Goal: Information Seeking & Learning: Learn about a topic

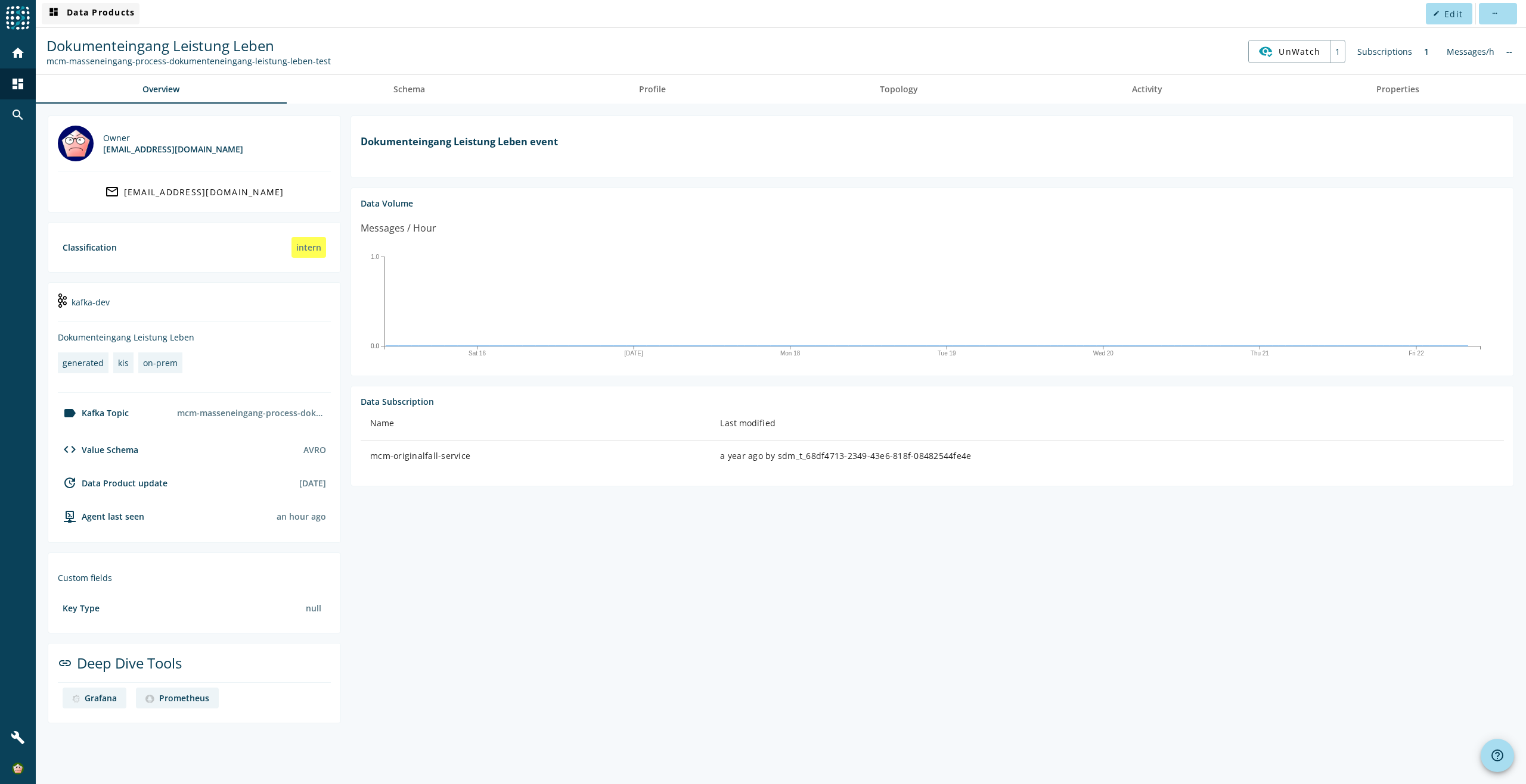
click at [96, 11] on span "dashboard Data Products" at bounding box center [91, 14] width 89 height 14
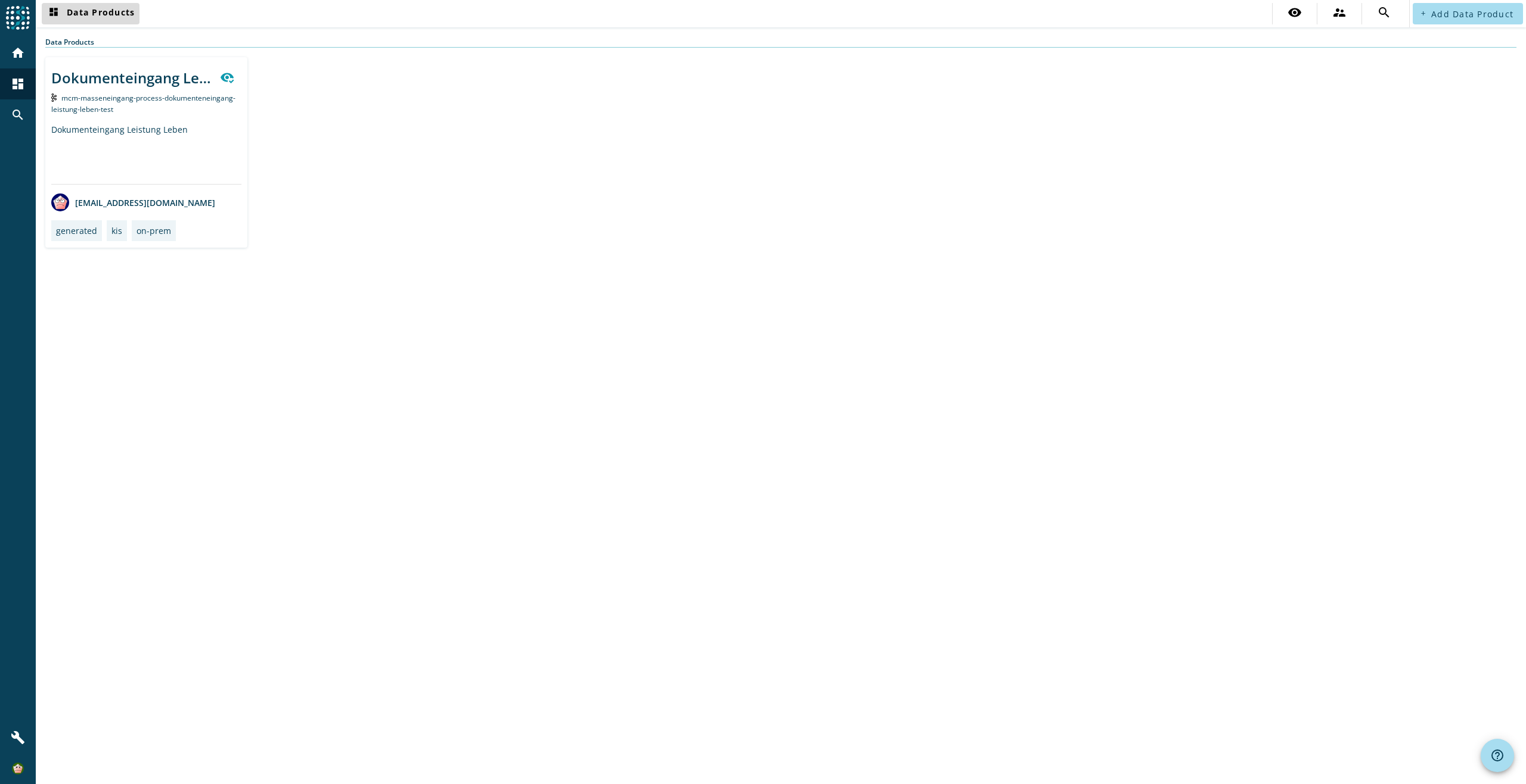
click at [81, 5] on span at bounding box center [91, 13] width 98 height 29
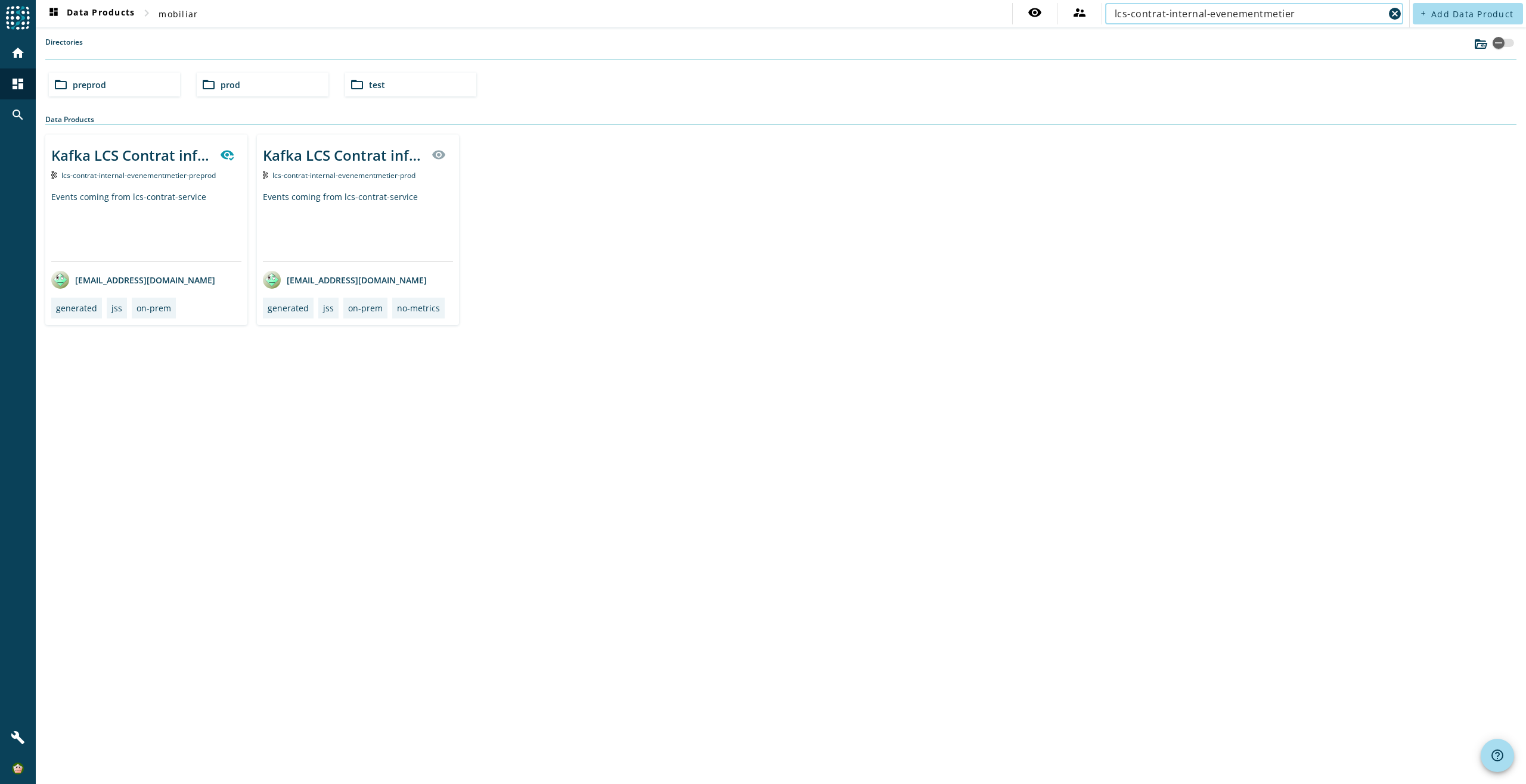
click at [1285, 18] on input "lcs-contrat-internal-evenementmetier" at bounding box center [1249, 14] width 270 height 14
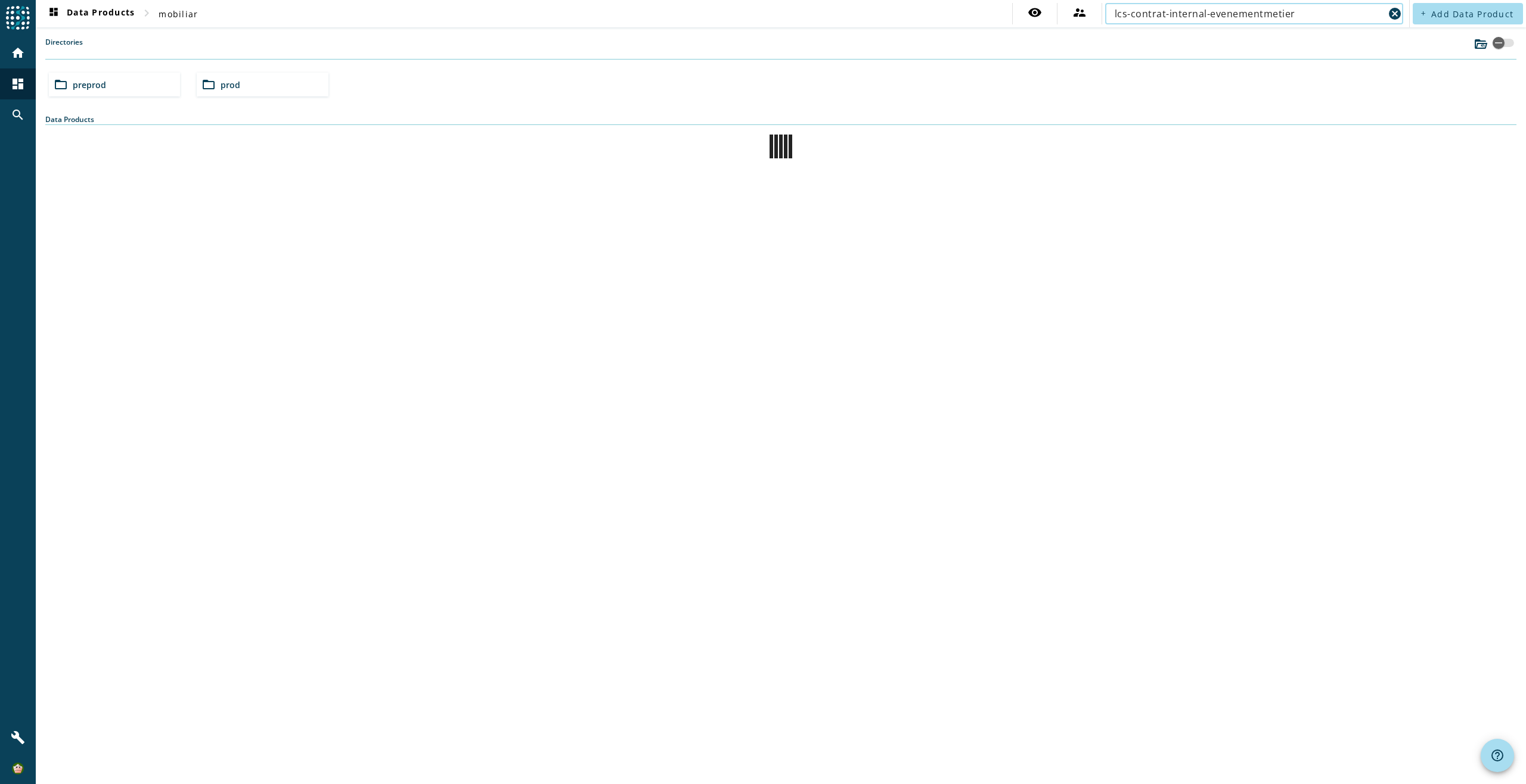
type input "lcs-contrat-internal-evenementmetier"
click at [146, 114] on div "Data Products" at bounding box center [781, 119] width 1471 height 11
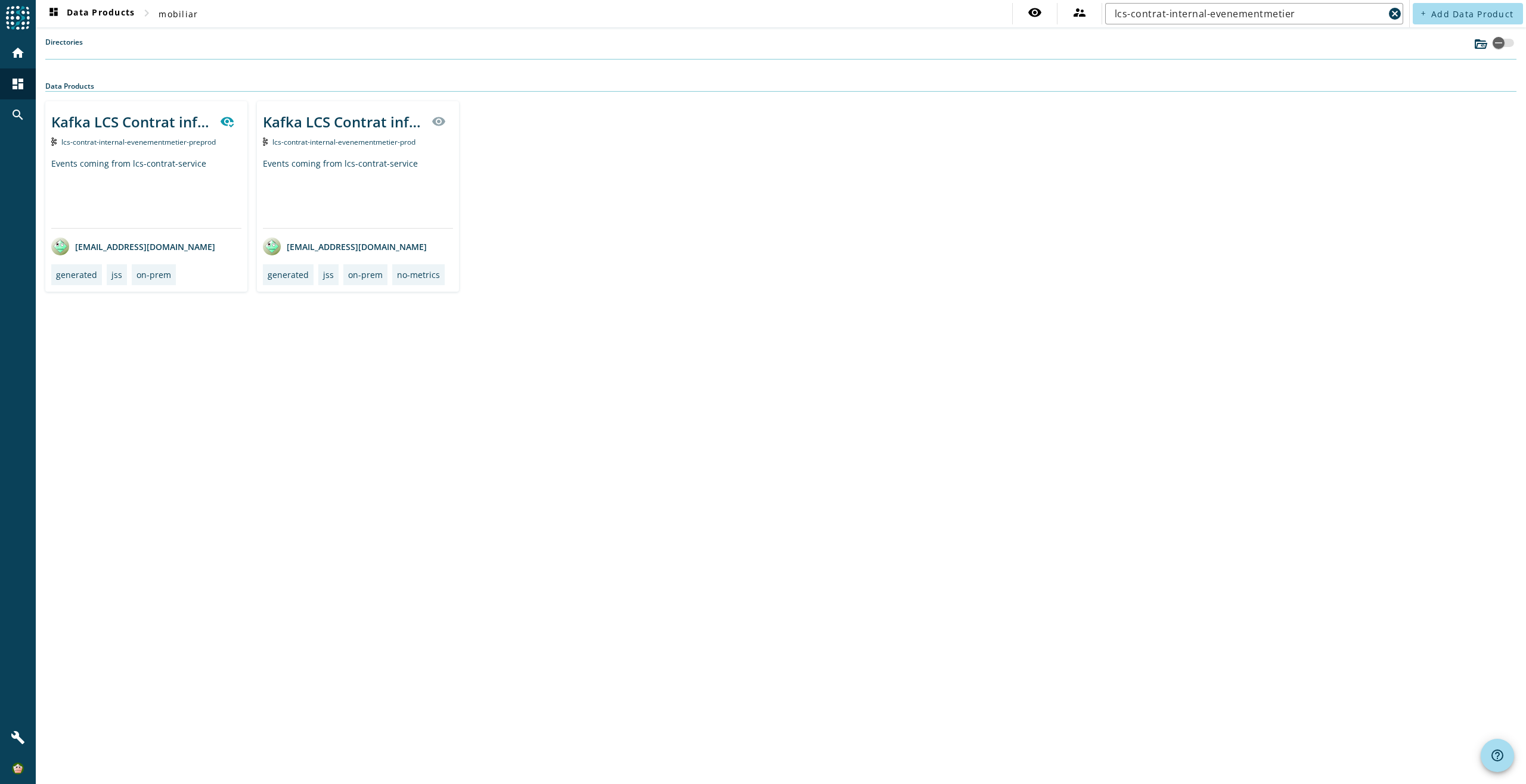
click at [149, 197] on div "Events coming from lcs-contrat-service" at bounding box center [145, 193] width 190 height 71
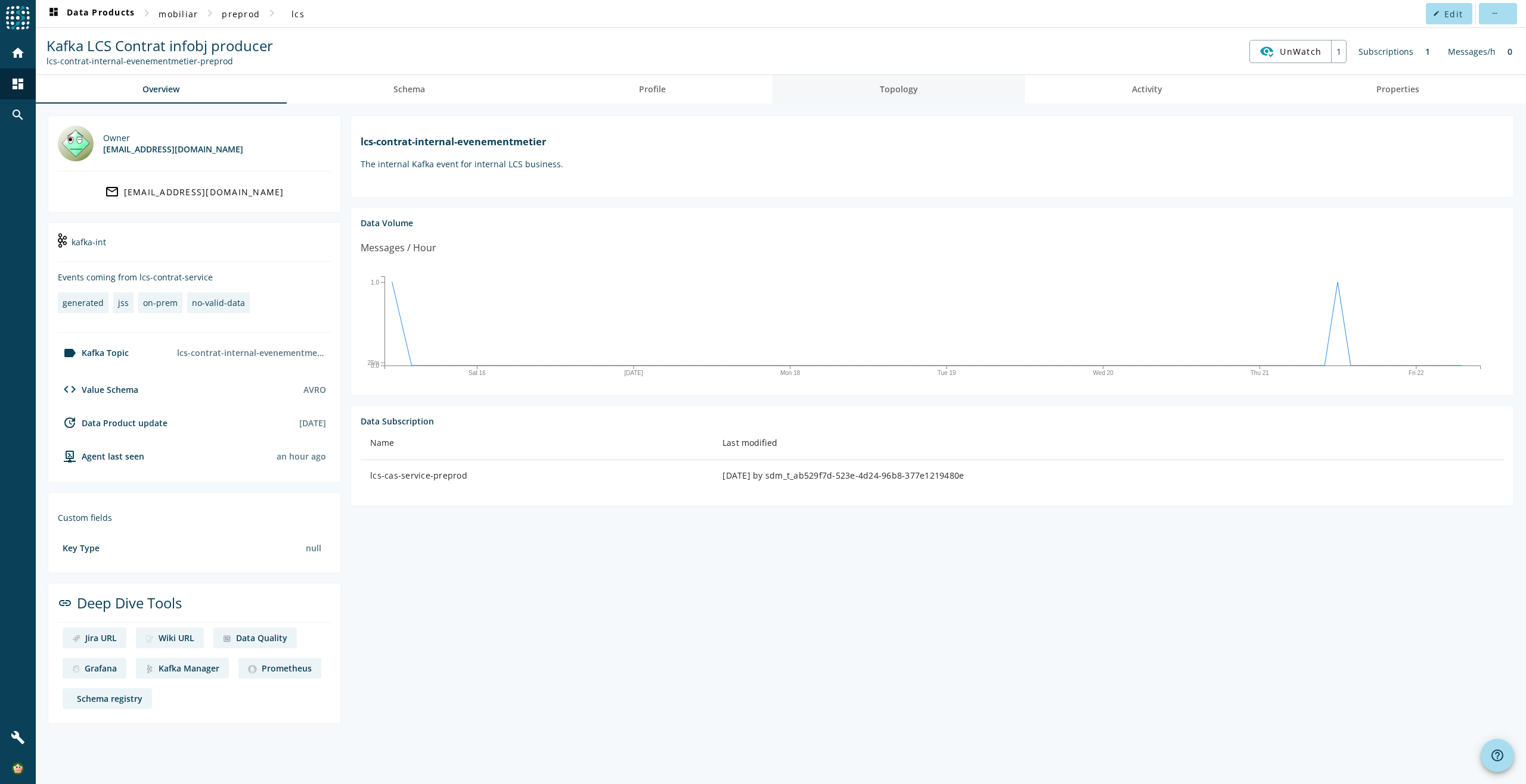
click at [877, 87] on link "Topology" at bounding box center [898, 89] width 252 height 29
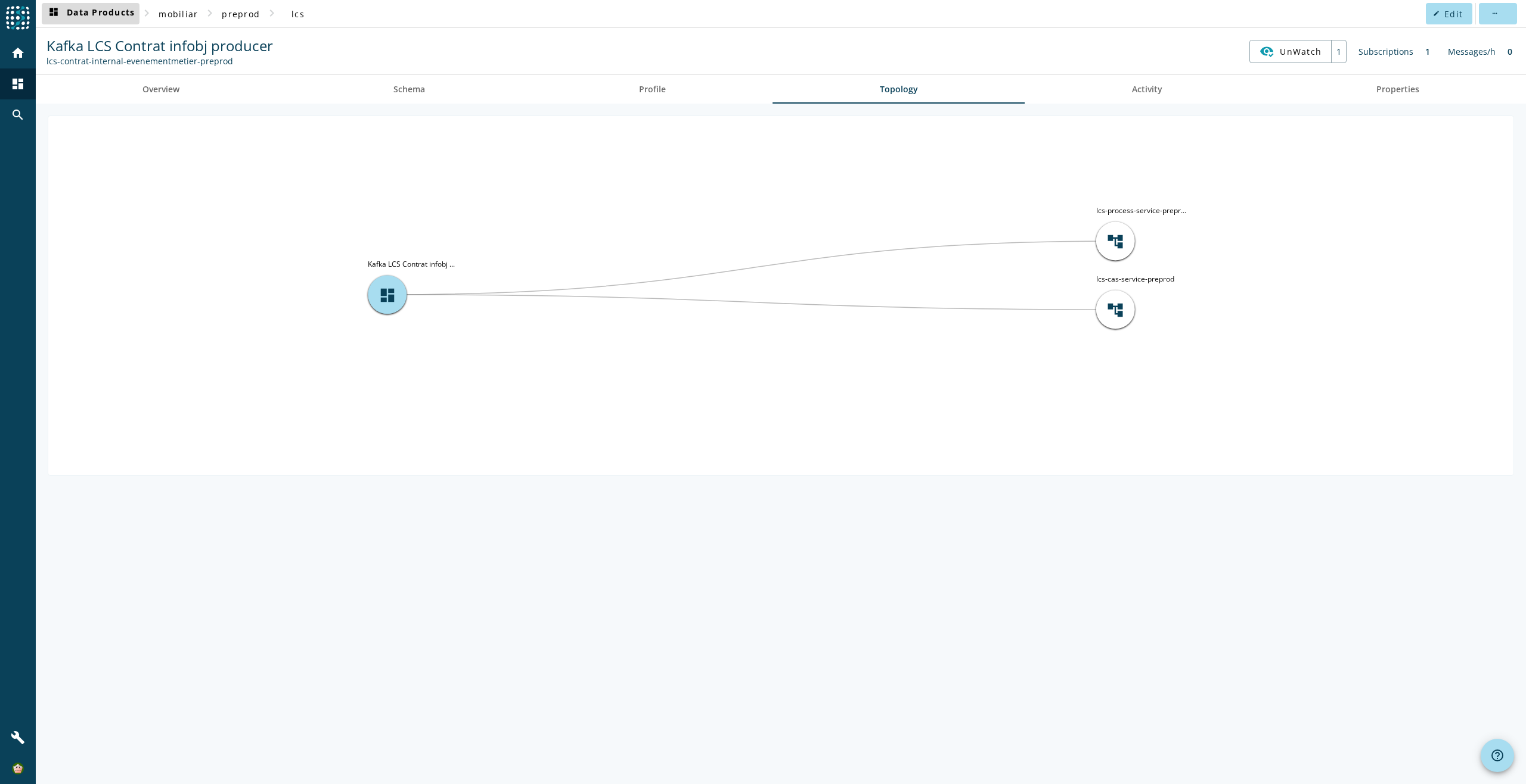
click at [98, 14] on span "dashboard Data Products" at bounding box center [91, 14] width 89 height 14
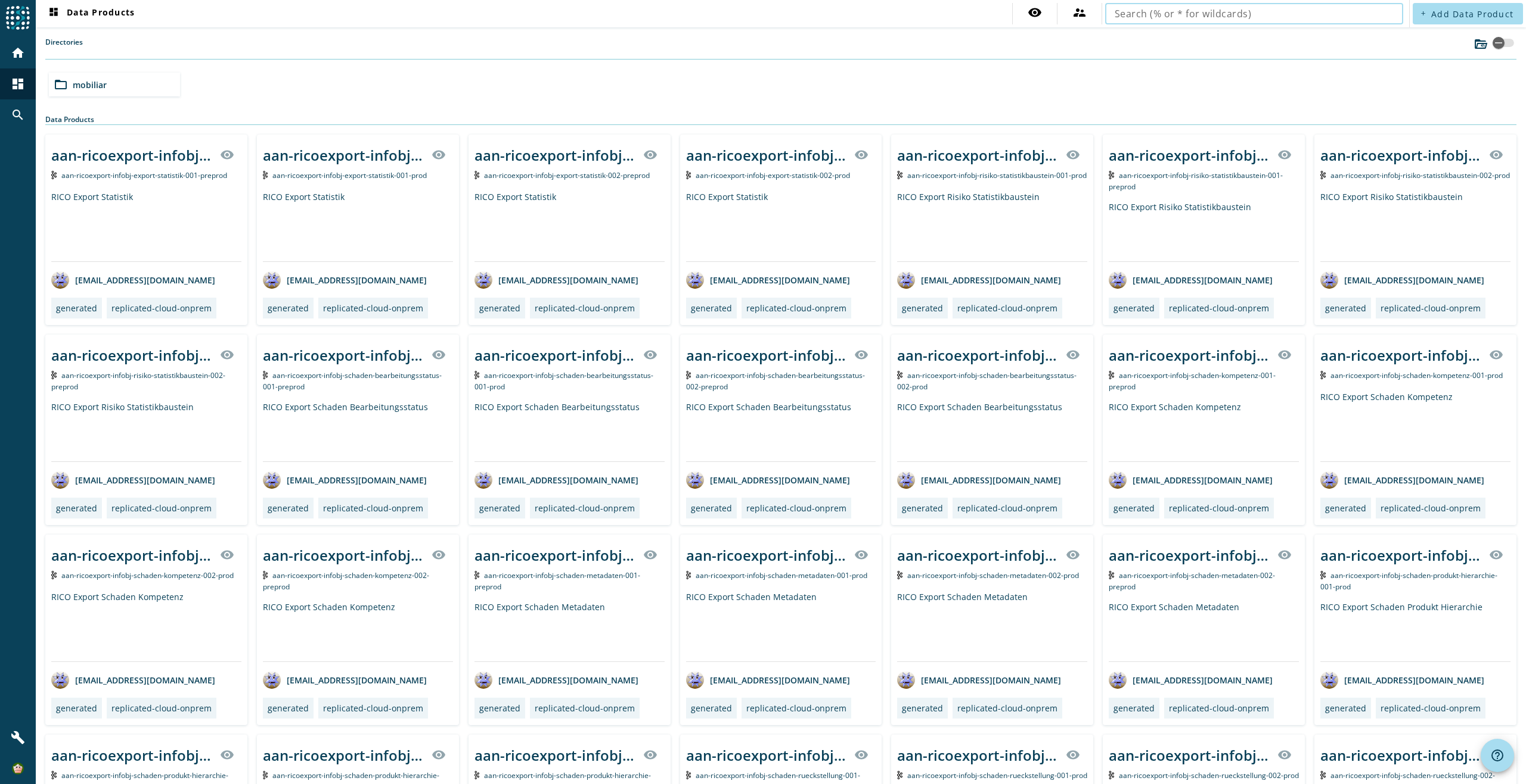
click at [1346, 17] on input "text" at bounding box center [1254, 14] width 279 height 14
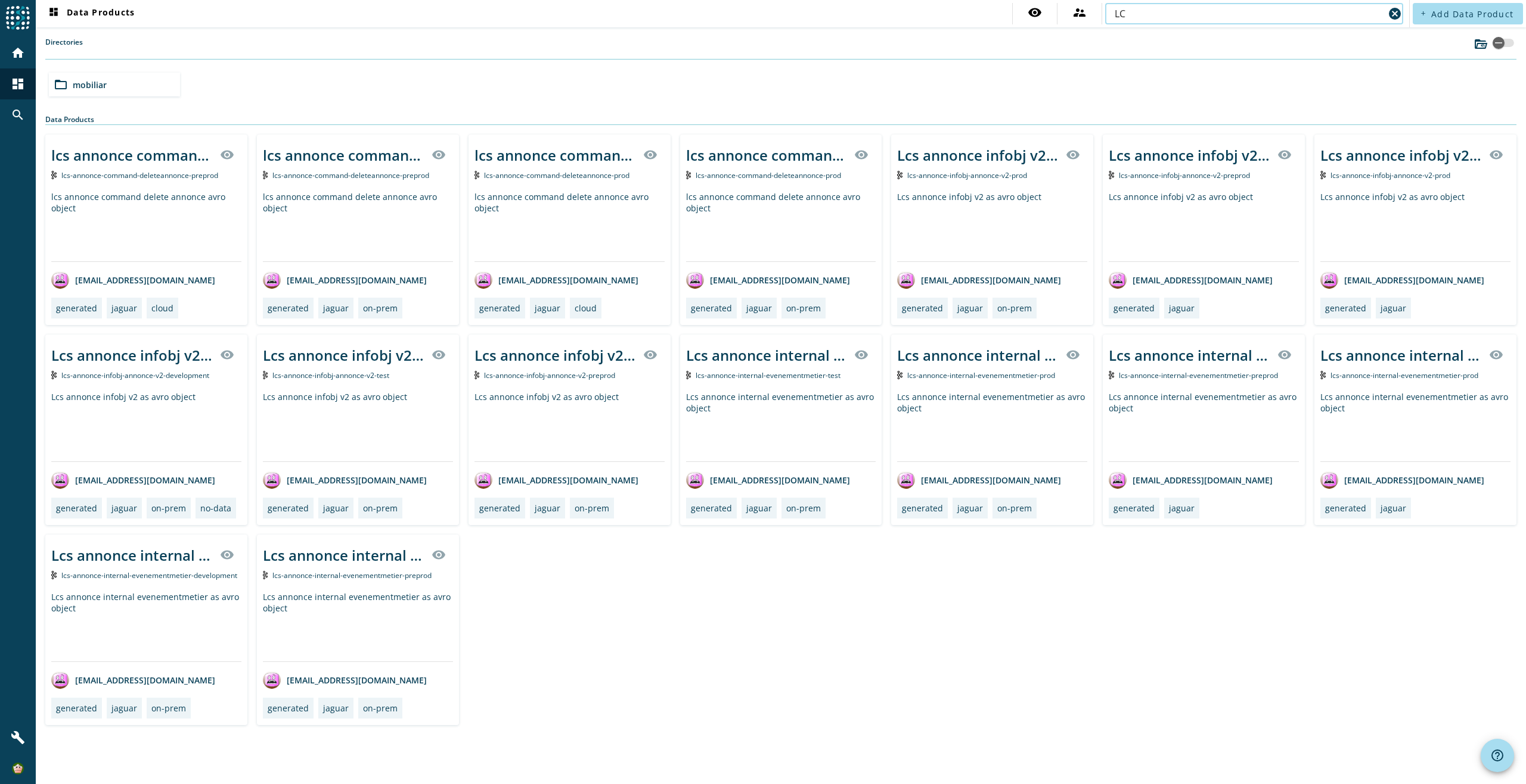
type input "L"
type input "lcs-anno"
click at [105, 83] on span "mobiliar" at bounding box center [90, 85] width 34 height 11
click at [120, 83] on div "folder_open preprod" at bounding box center [114, 85] width 131 height 24
click at [120, 83] on div "folder_open lcs" at bounding box center [114, 85] width 131 height 24
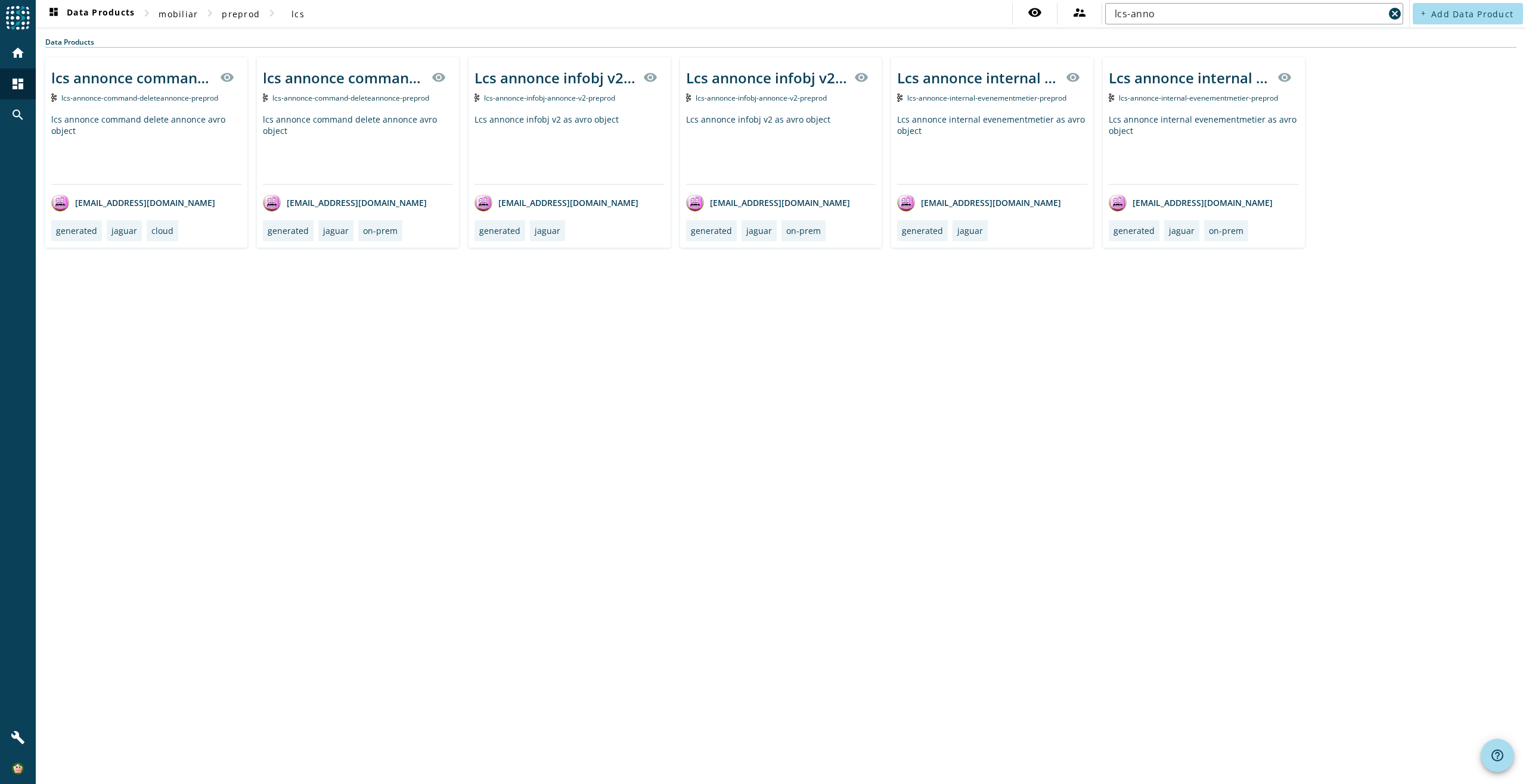
click at [382, 314] on div "dashboard Data Products chevron_right mobiliar chevron_right preprod chevron_ri…" at bounding box center [780, 392] width 1490 height 784
click at [572, 106] on div "Lcs annonce infobj v2 topic visibility lcs-annonce-infobj-annonce-v2-preprod Lc…" at bounding box center [569, 152] width 202 height 191
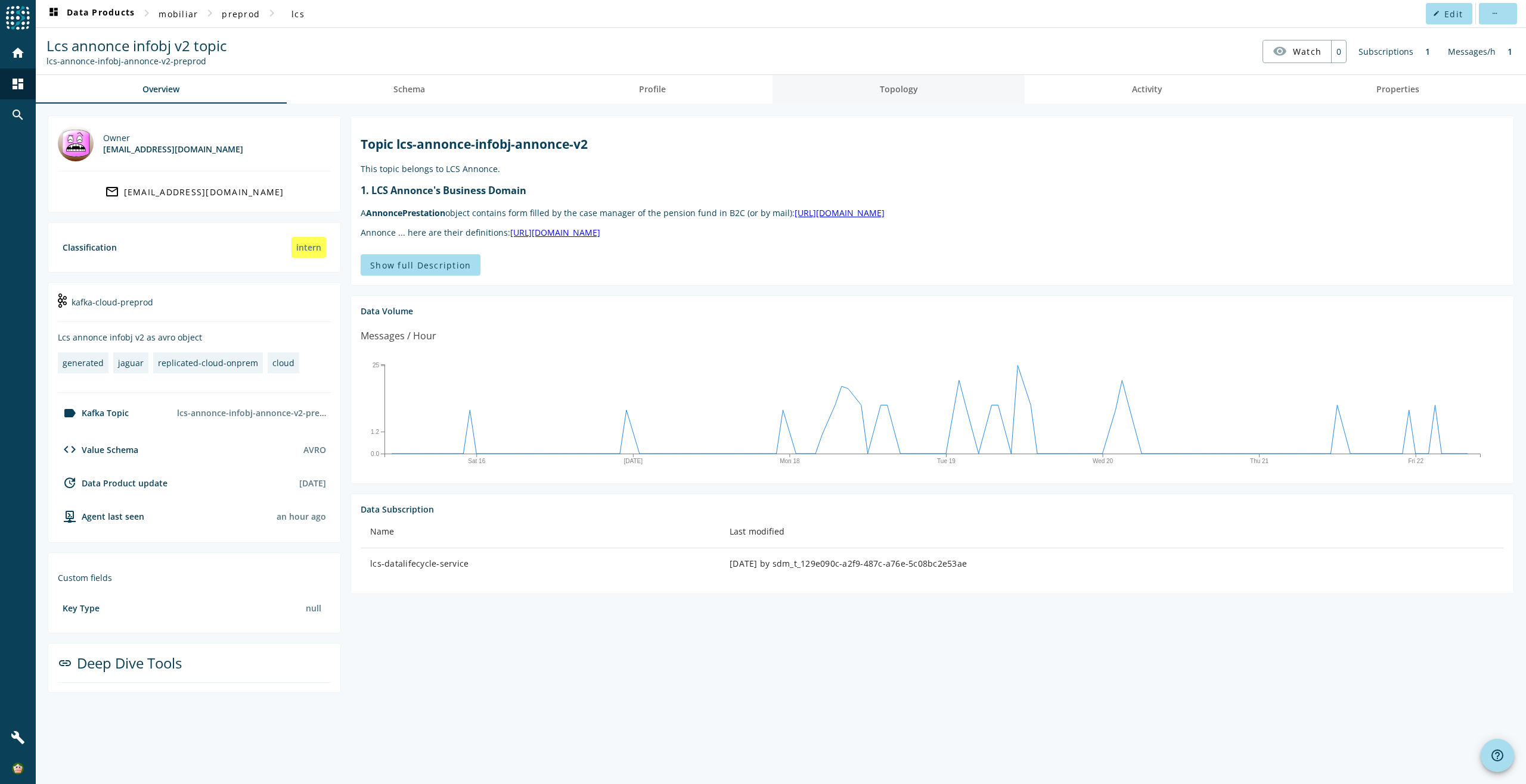
click at [901, 93] on span "Topology" at bounding box center [899, 90] width 38 height 8
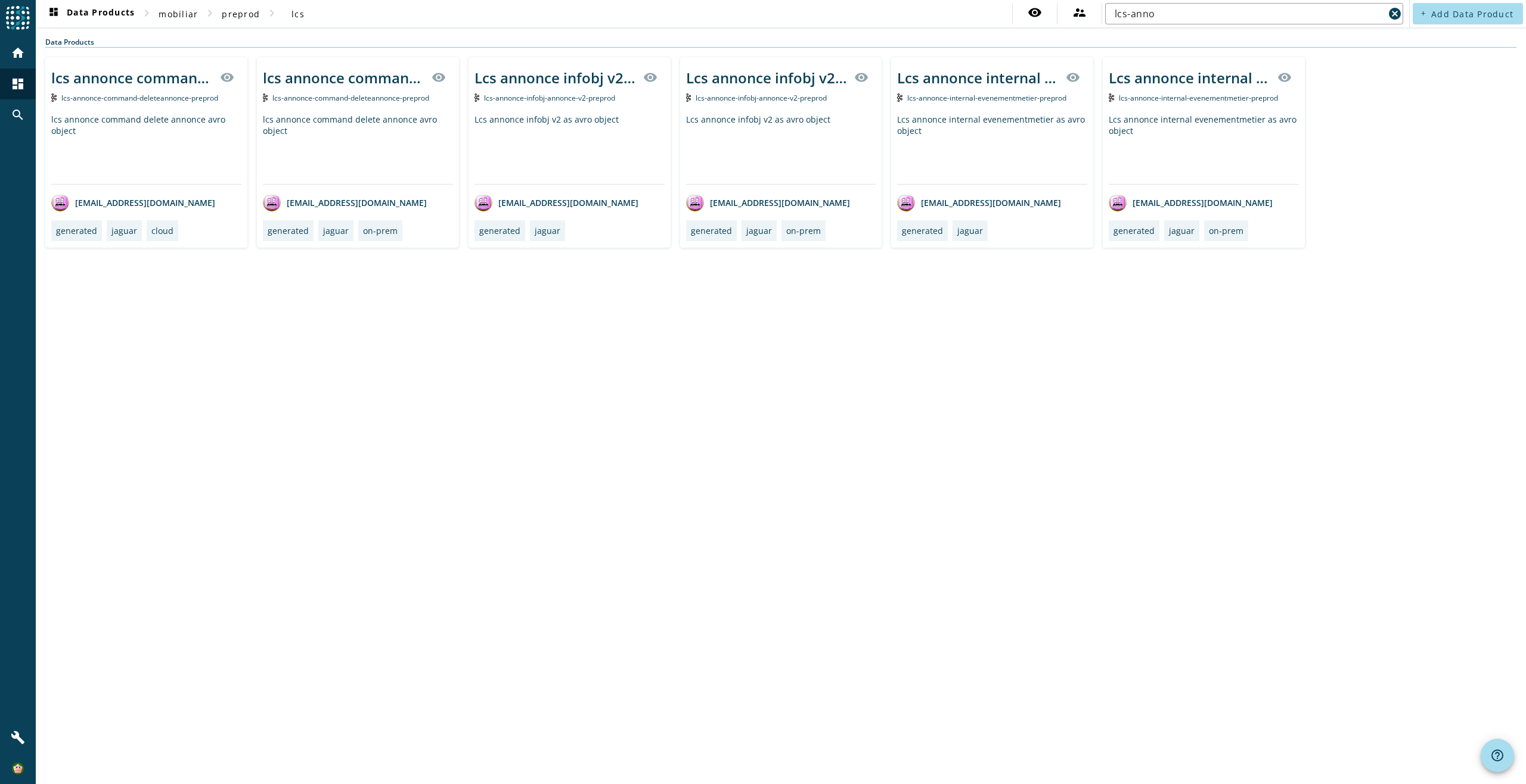
click at [574, 149] on div "Lcs annonce infobj v2 as avro object" at bounding box center [569, 148] width 190 height 71
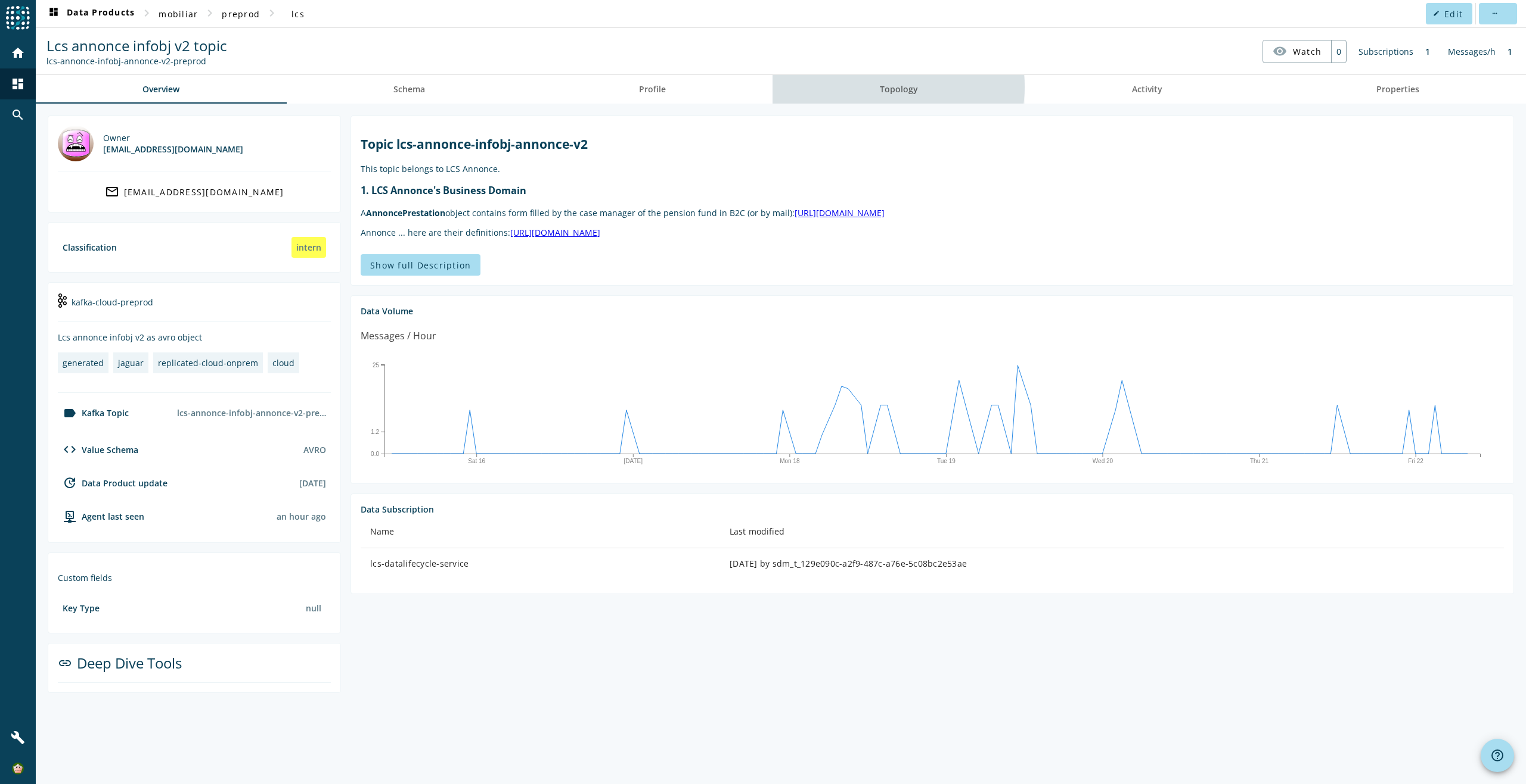
click at [890, 87] on span "Topology" at bounding box center [899, 90] width 38 height 8
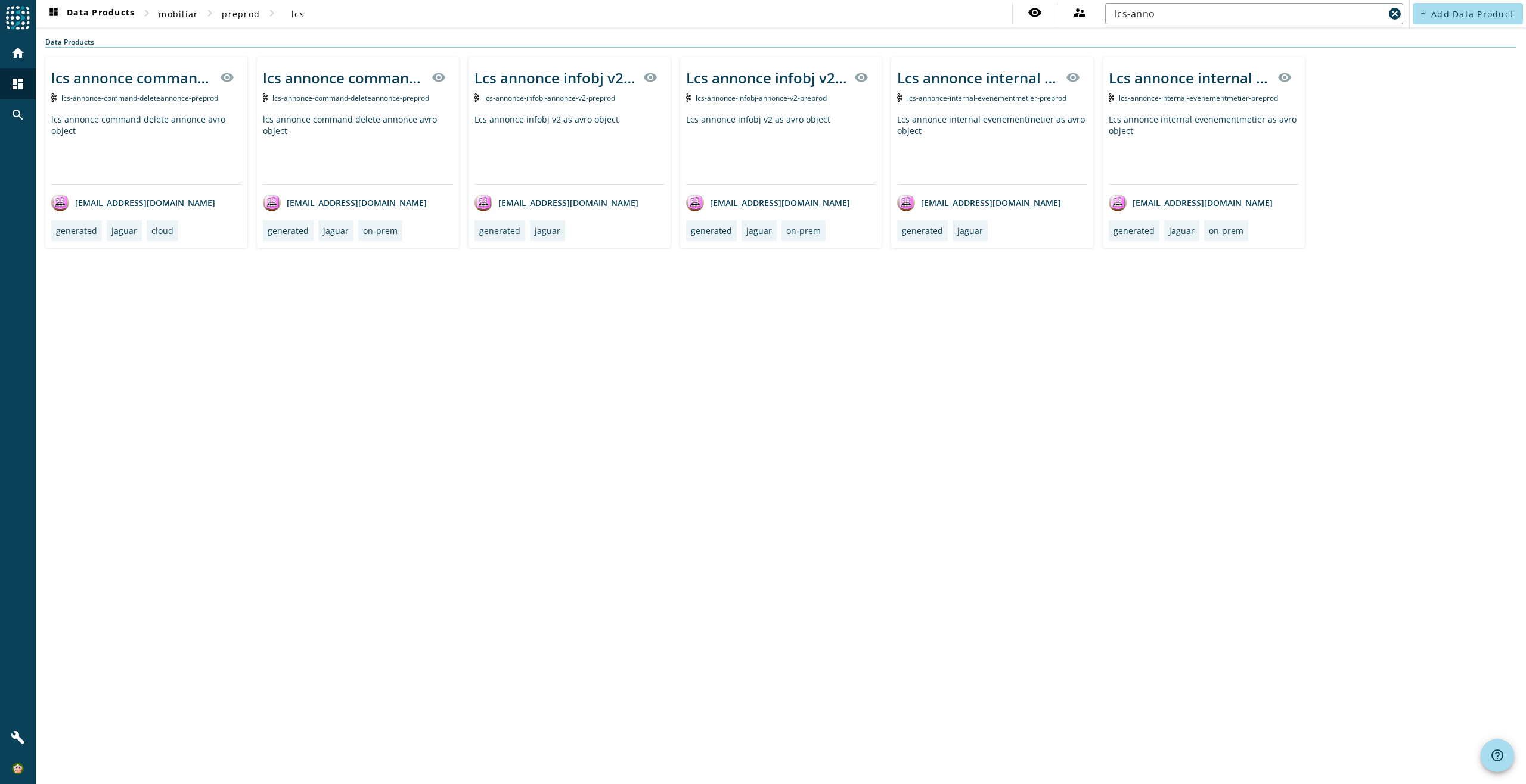
click at [1185, 137] on div "Lcs annonce internal evenementmetier as avro object" at bounding box center [1203, 148] width 190 height 71
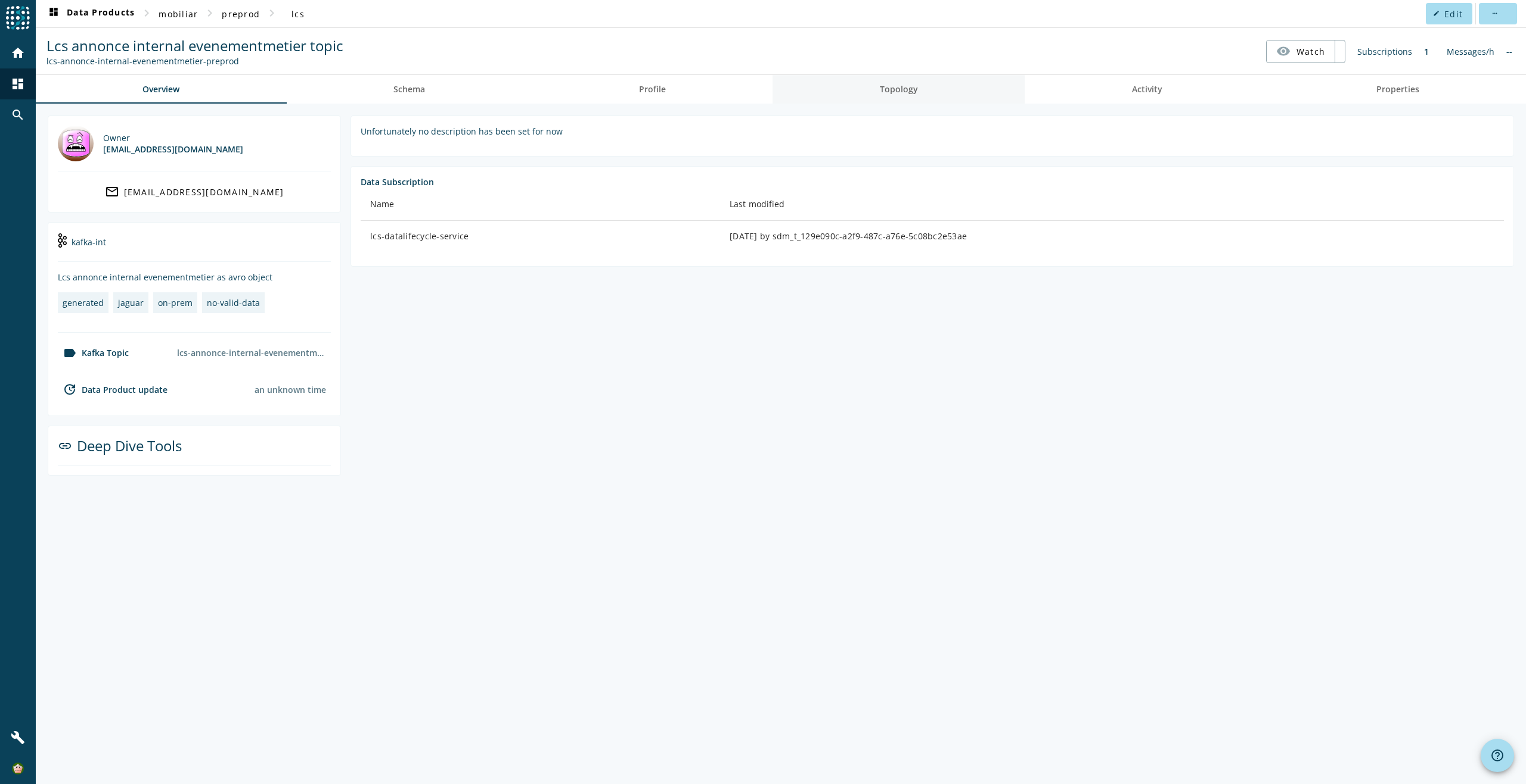
click at [881, 84] on link "Topology" at bounding box center [898, 89] width 252 height 29
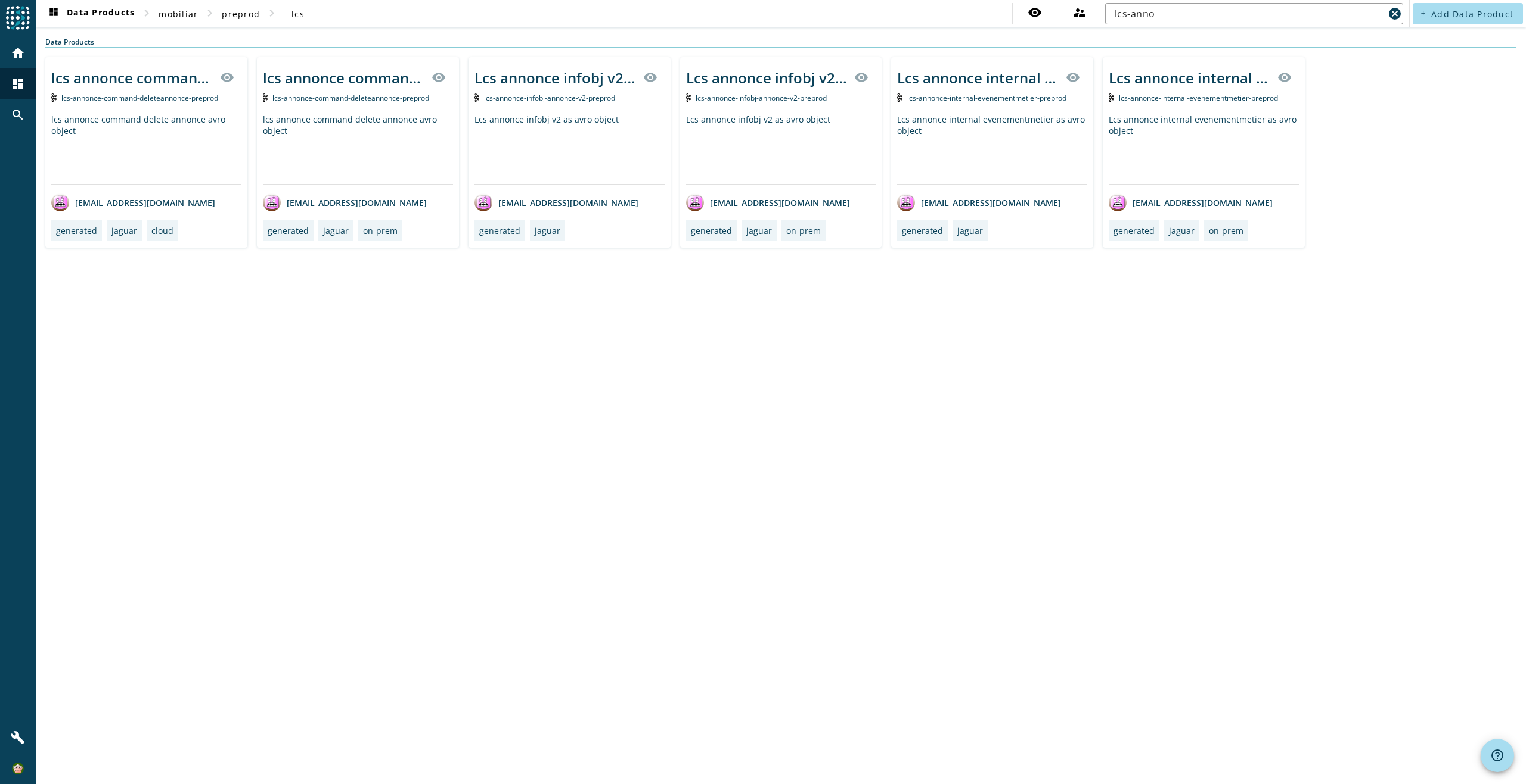
click at [1013, 125] on div "Lcs annonce internal evenementmetier as avro object" at bounding box center [991, 148] width 190 height 71
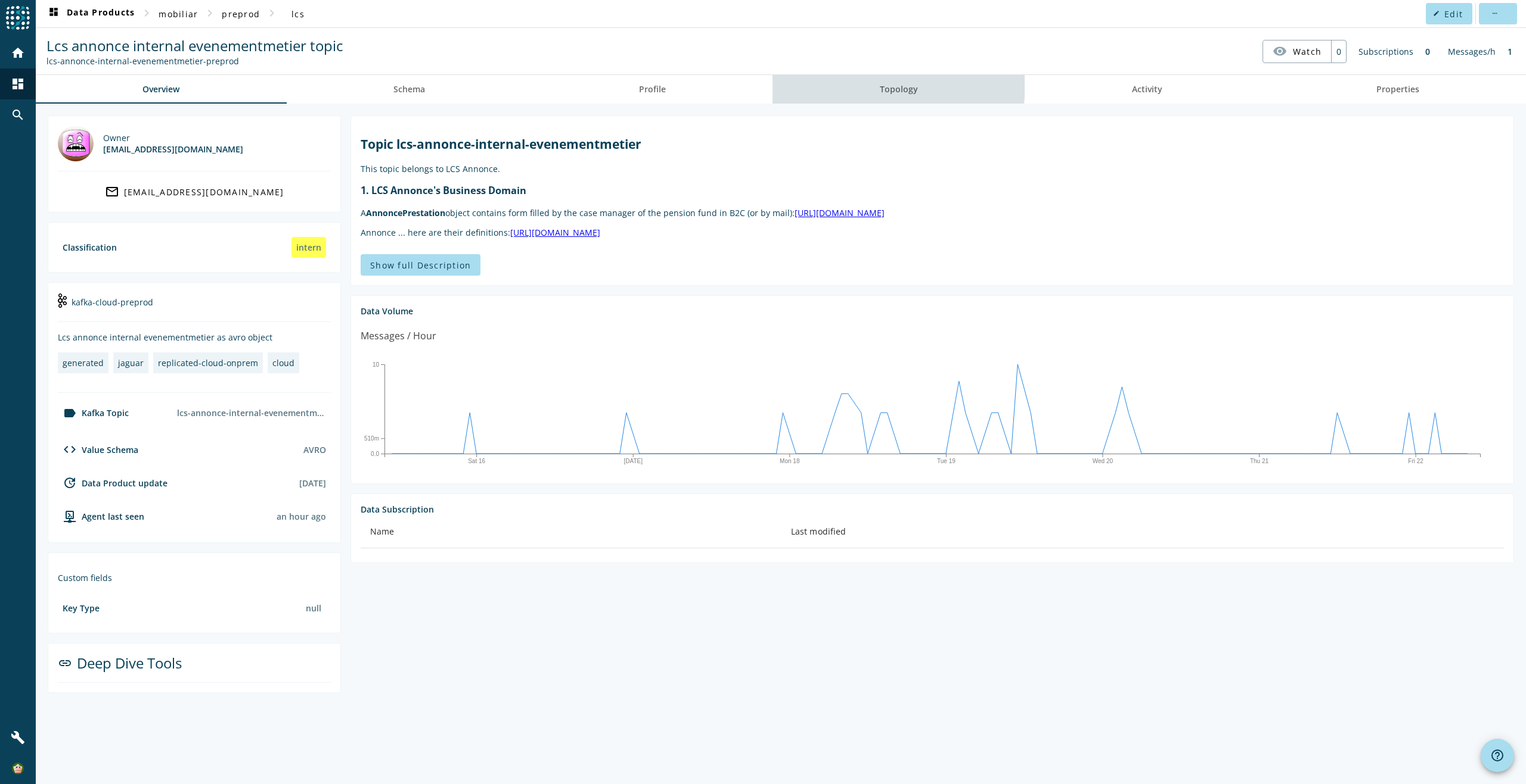
click at [889, 86] on span "Topology" at bounding box center [899, 90] width 38 height 8
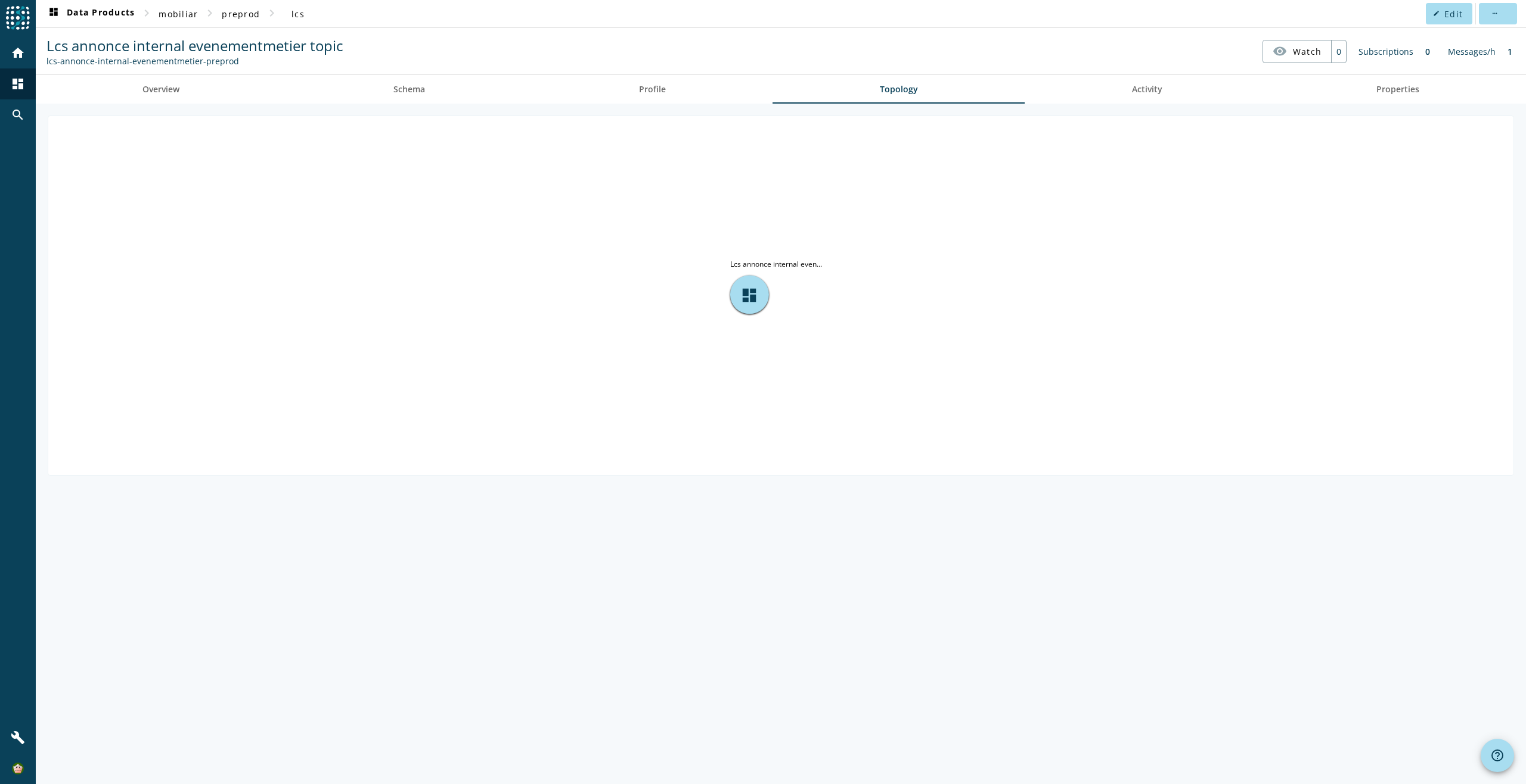
click at [774, 264] on tspan "Lcs annonce internal even..." at bounding box center [775, 264] width 92 height 10
click at [750, 305] on div "dashboard" at bounding box center [749, 294] width 39 height 39
click at [648, 86] on span "Profile" at bounding box center [652, 90] width 27 height 8
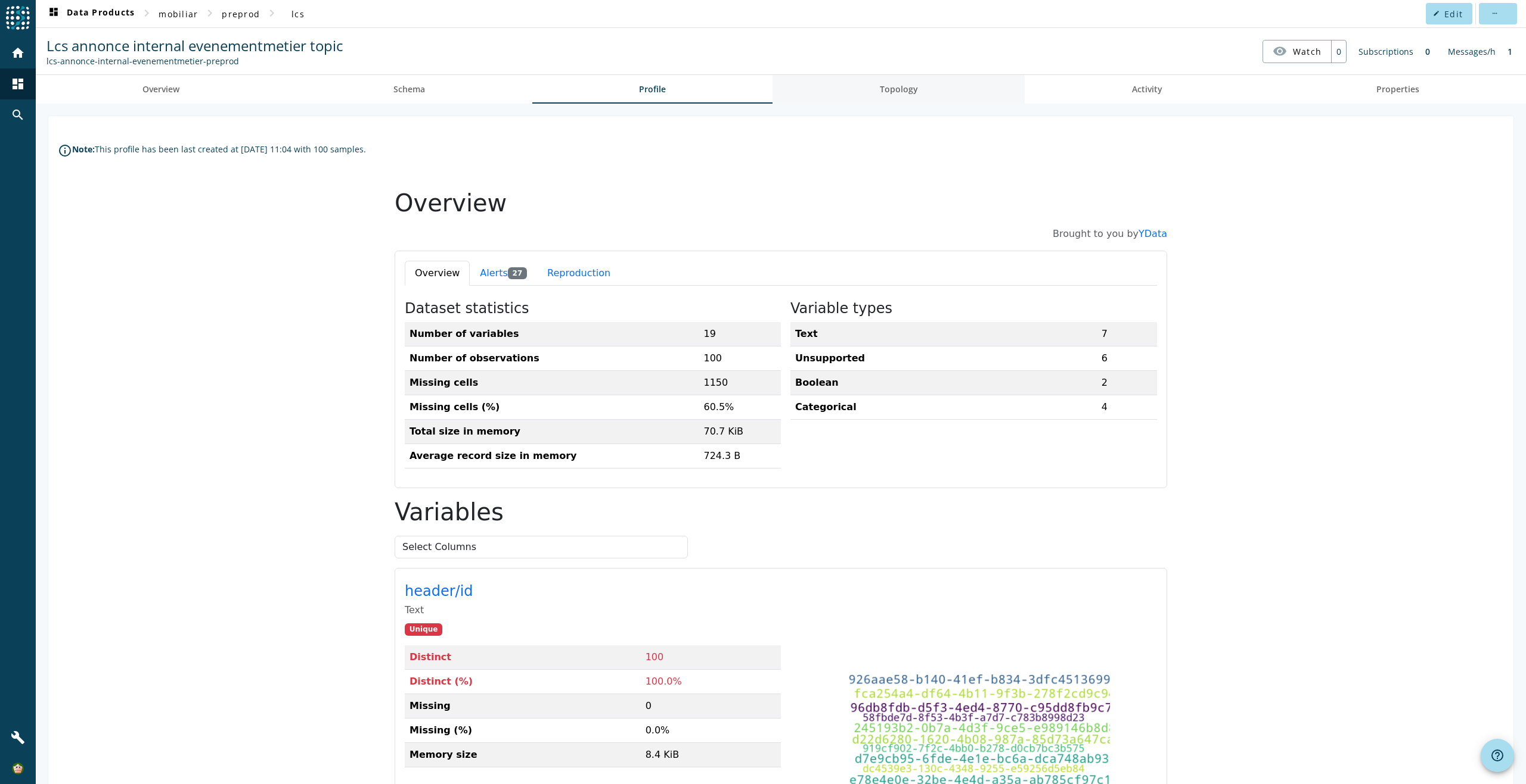
click at [865, 83] on link "Topology" at bounding box center [898, 89] width 252 height 29
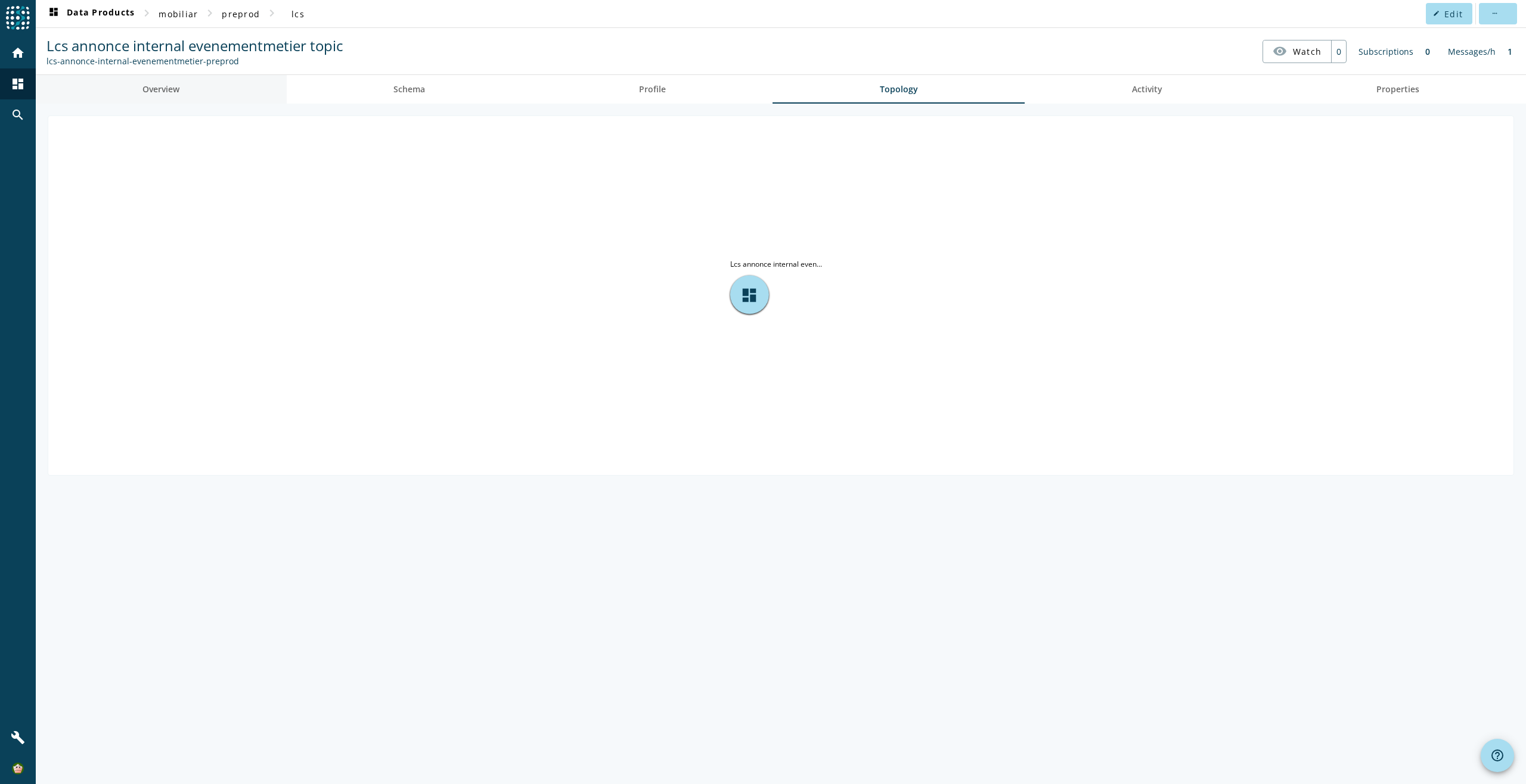
click at [182, 95] on link "Overview" at bounding box center [161, 89] width 251 height 29
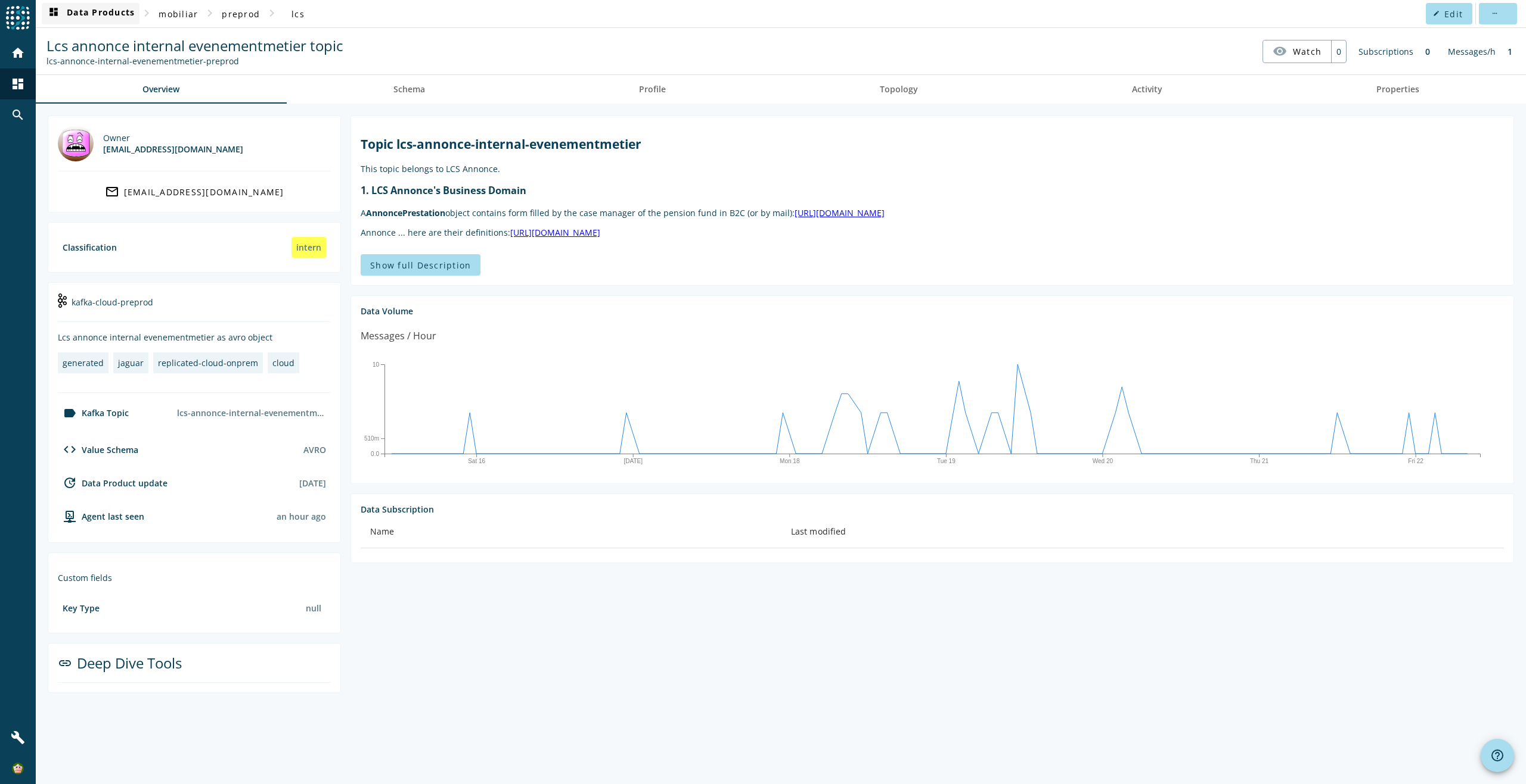
click at [121, 16] on span "dashboard Data Products" at bounding box center [91, 14] width 89 height 14
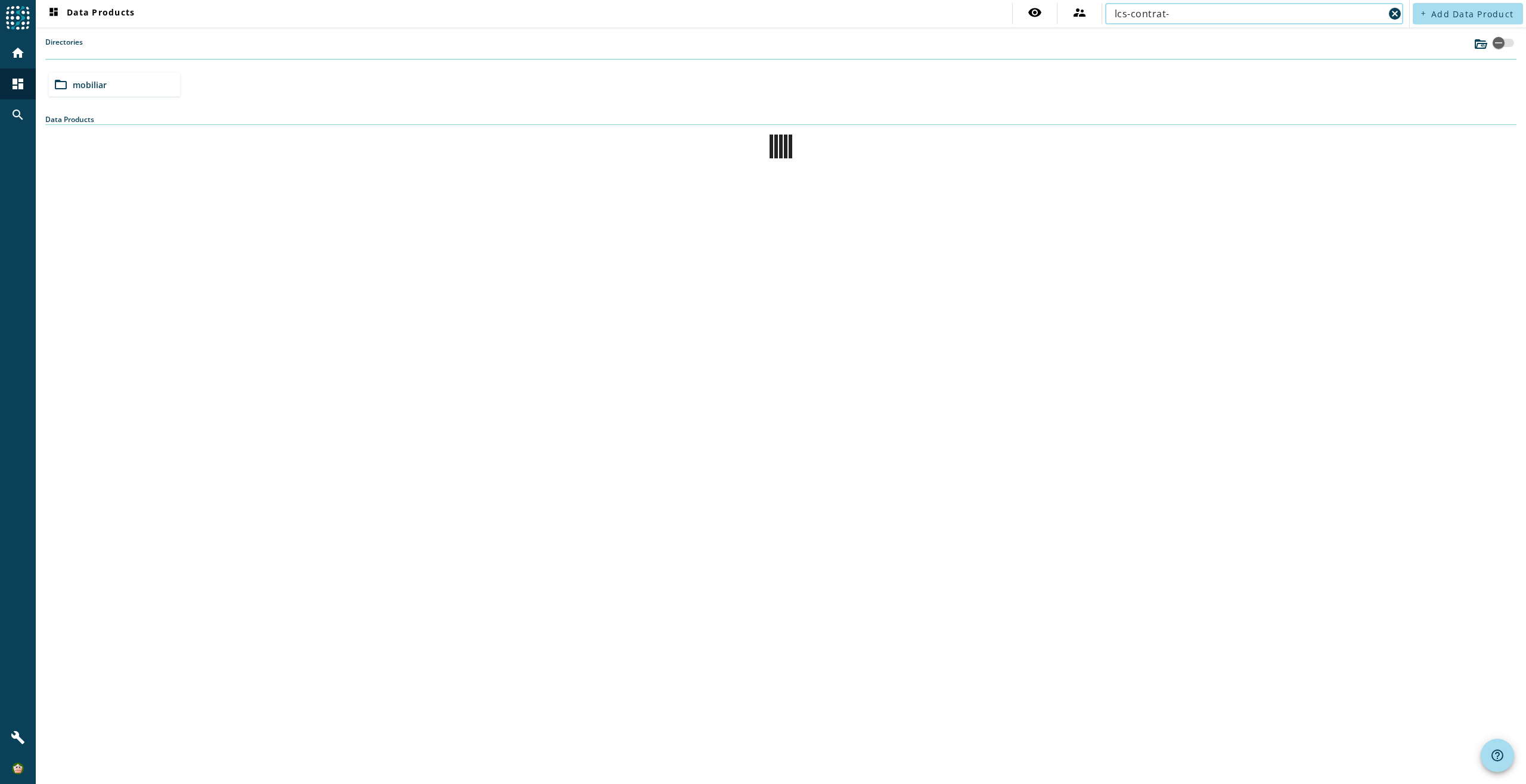
type input "lcs-contrat-"
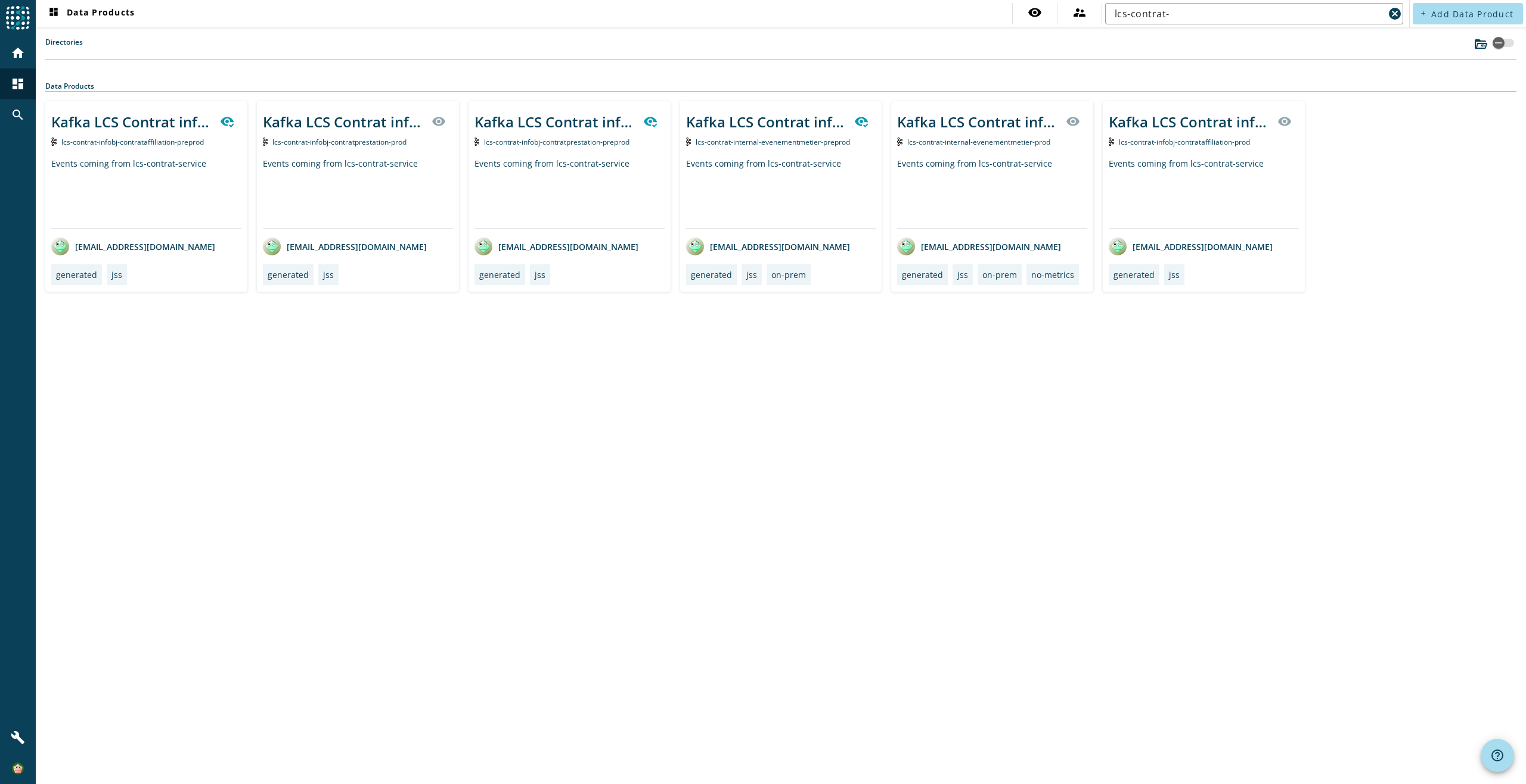
click at [183, 192] on div "Events coming from lcs-contrat-service" at bounding box center [145, 193] width 190 height 71
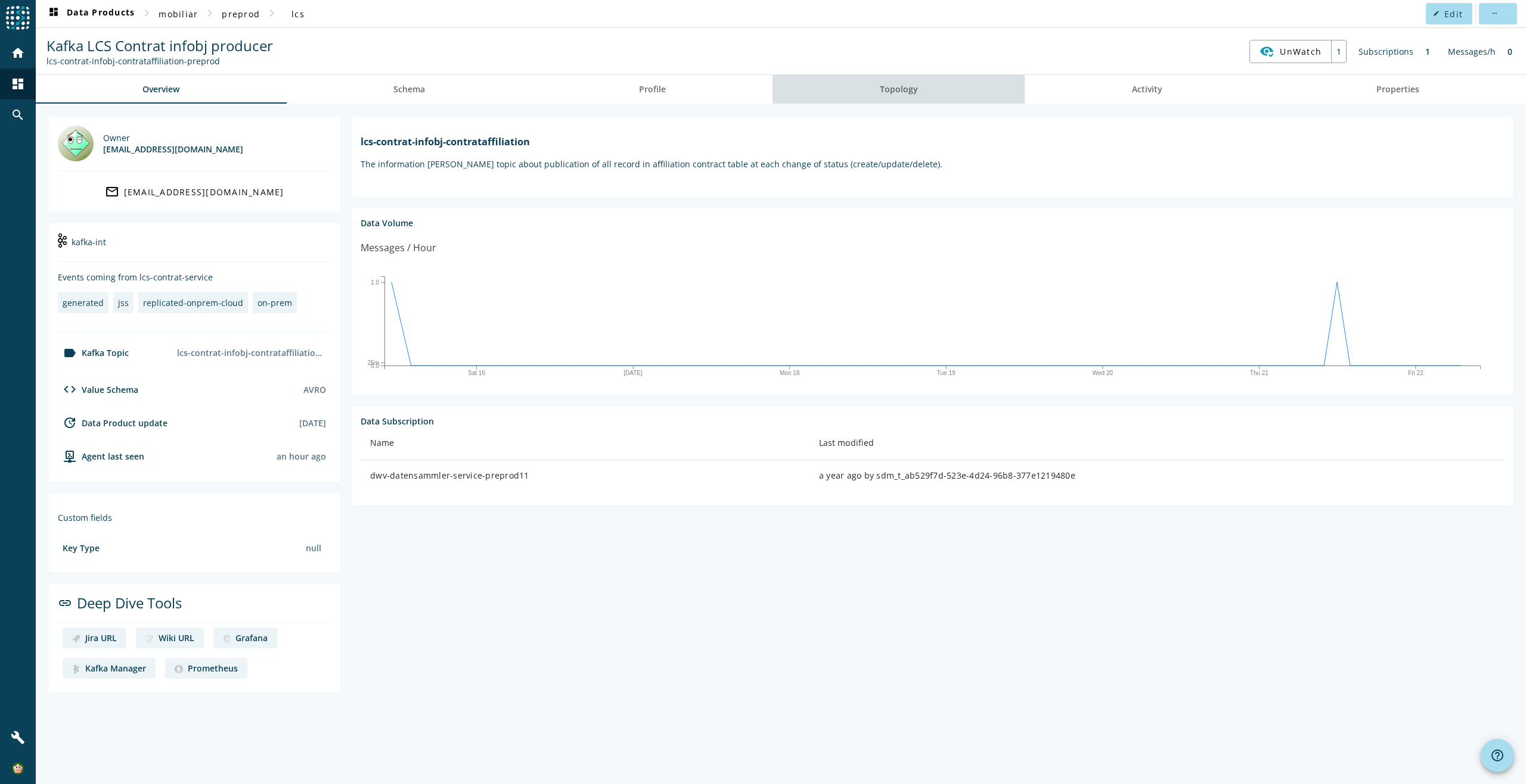
click at [901, 87] on span "Topology" at bounding box center [899, 90] width 38 height 8
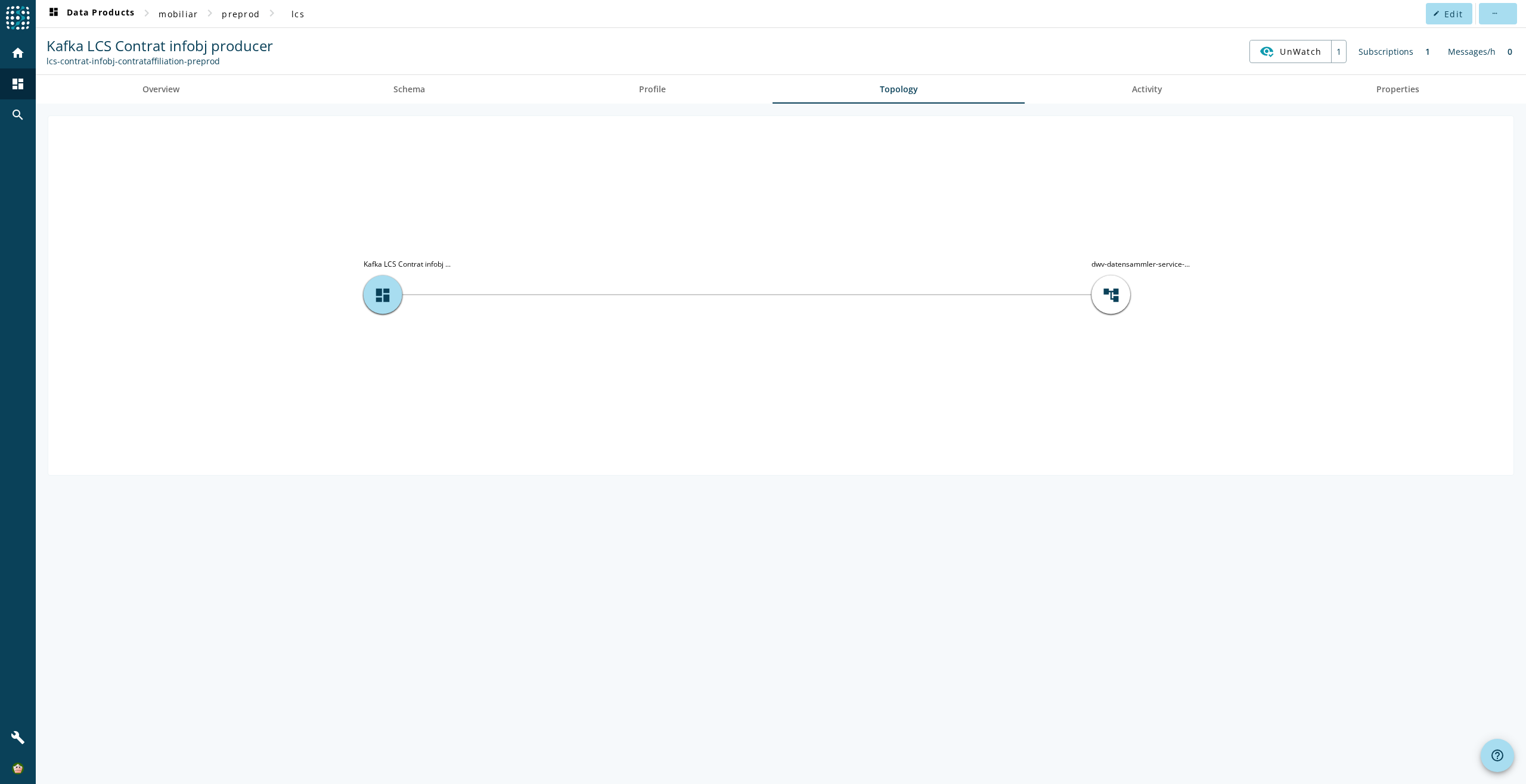
click at [1124, 265] on tspan "dwv-datensammler-service-..." at bounding box center [1140, 264] width 99 height 10
